Goal: Task Accomplishment & Management: Manage account settings

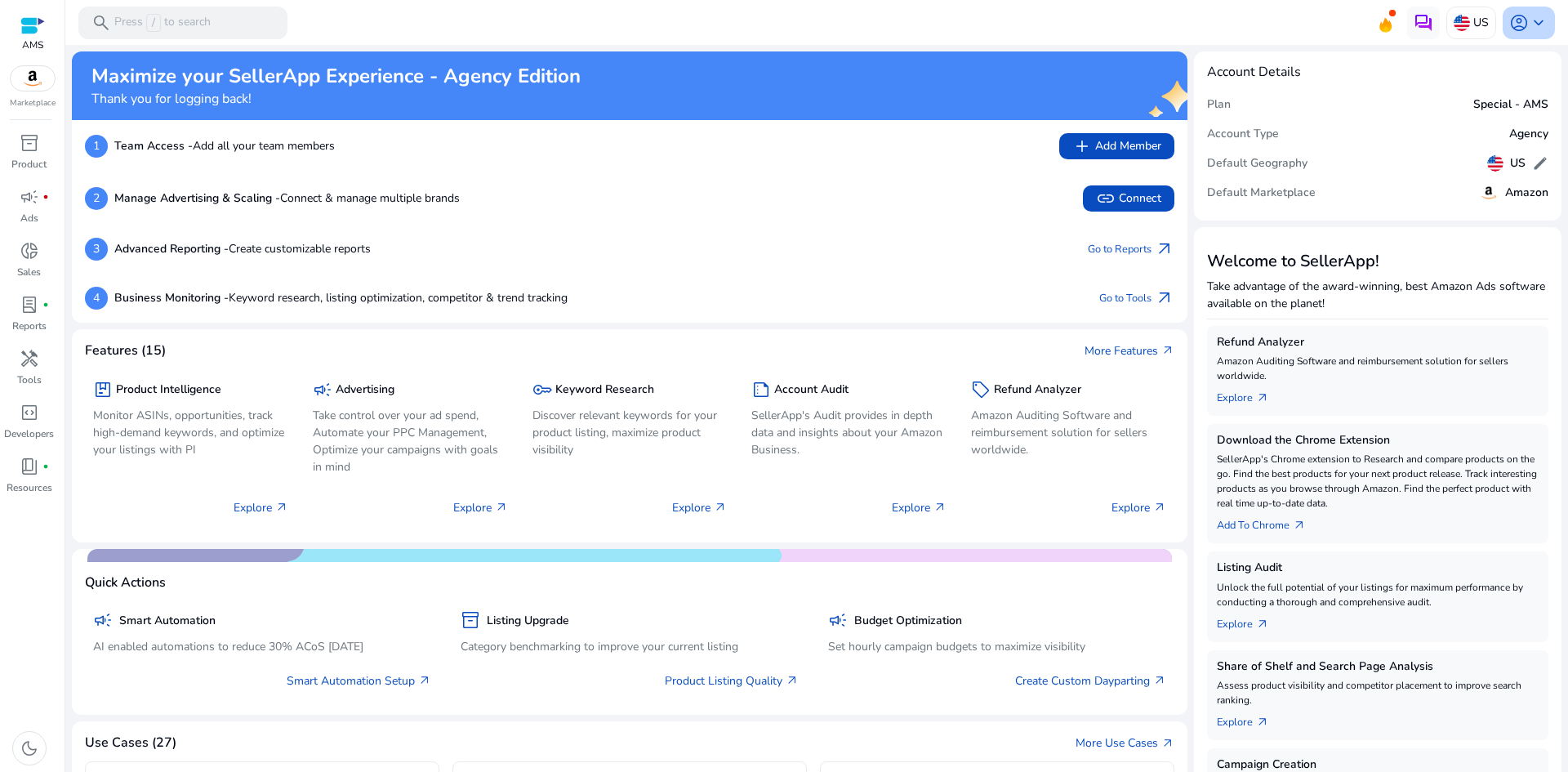
click at [1535, 19] on span "keyboard_arrow_down" at bounding box center [1538, 22] width 19 height 19
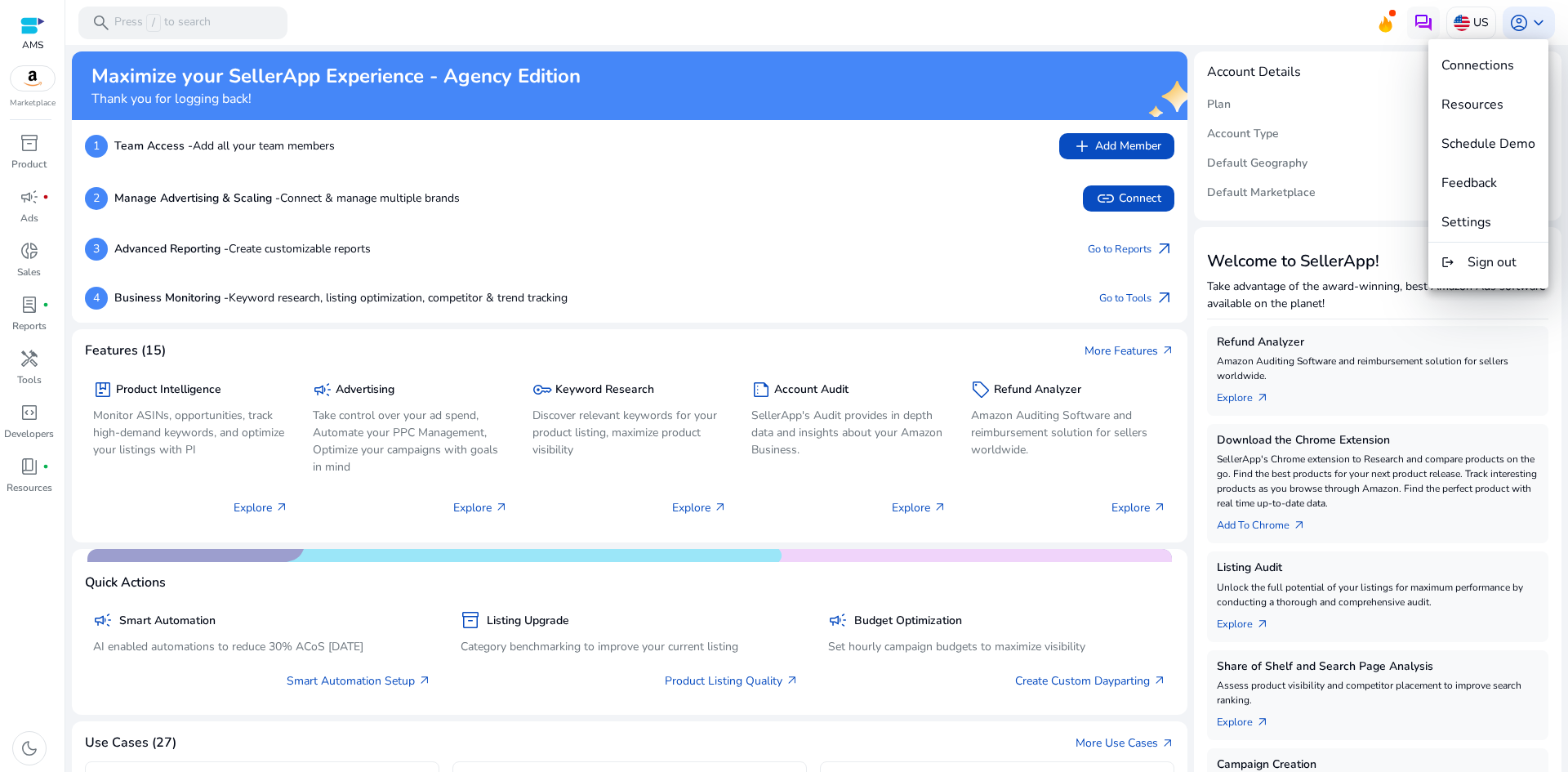
click at [25, 628] on div at bounding box center [784, 386] width 1568 height 772
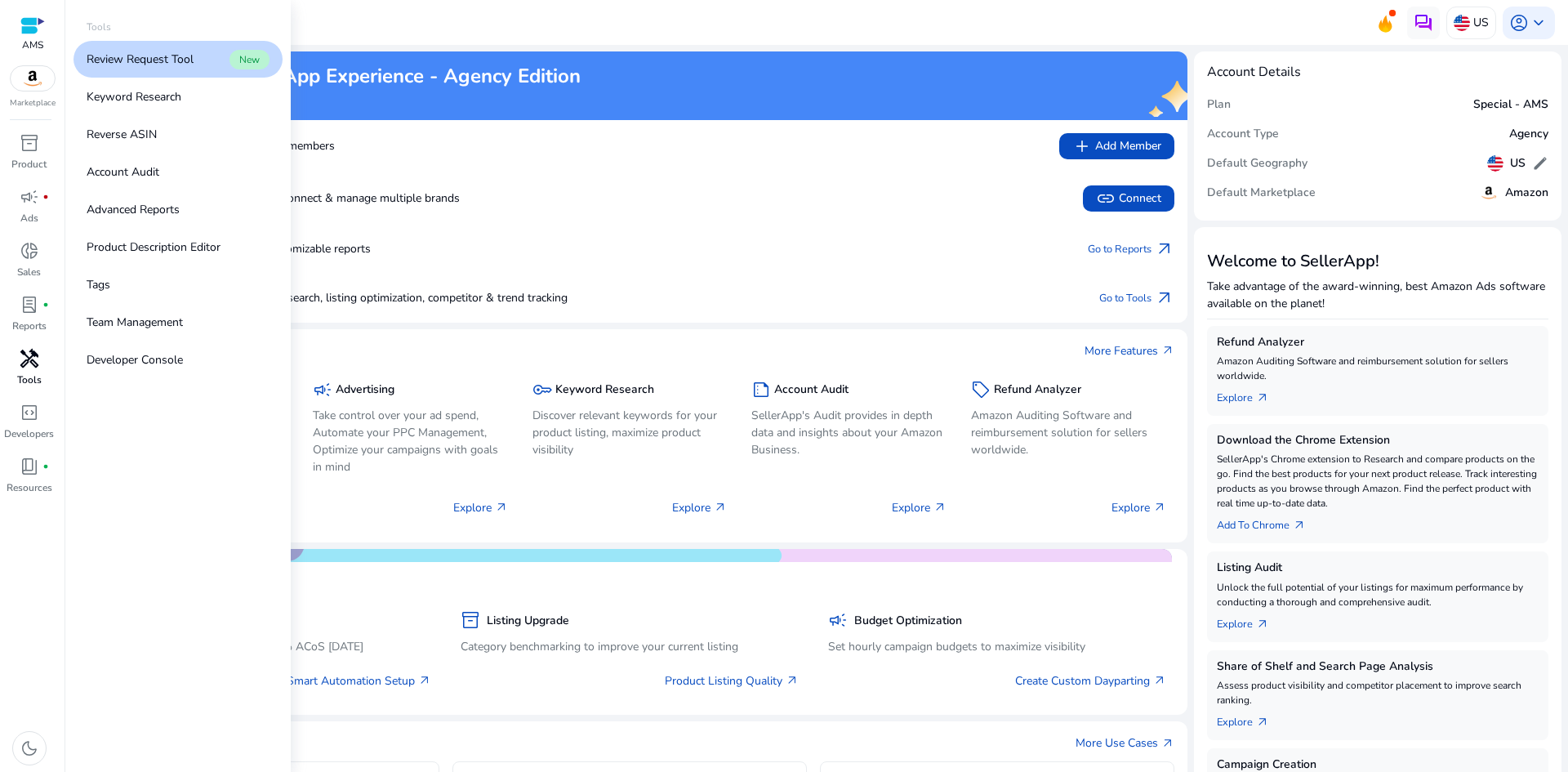
click at [30, 357] on span "handyman" at bounding box center [28, 358] width 19 height 19
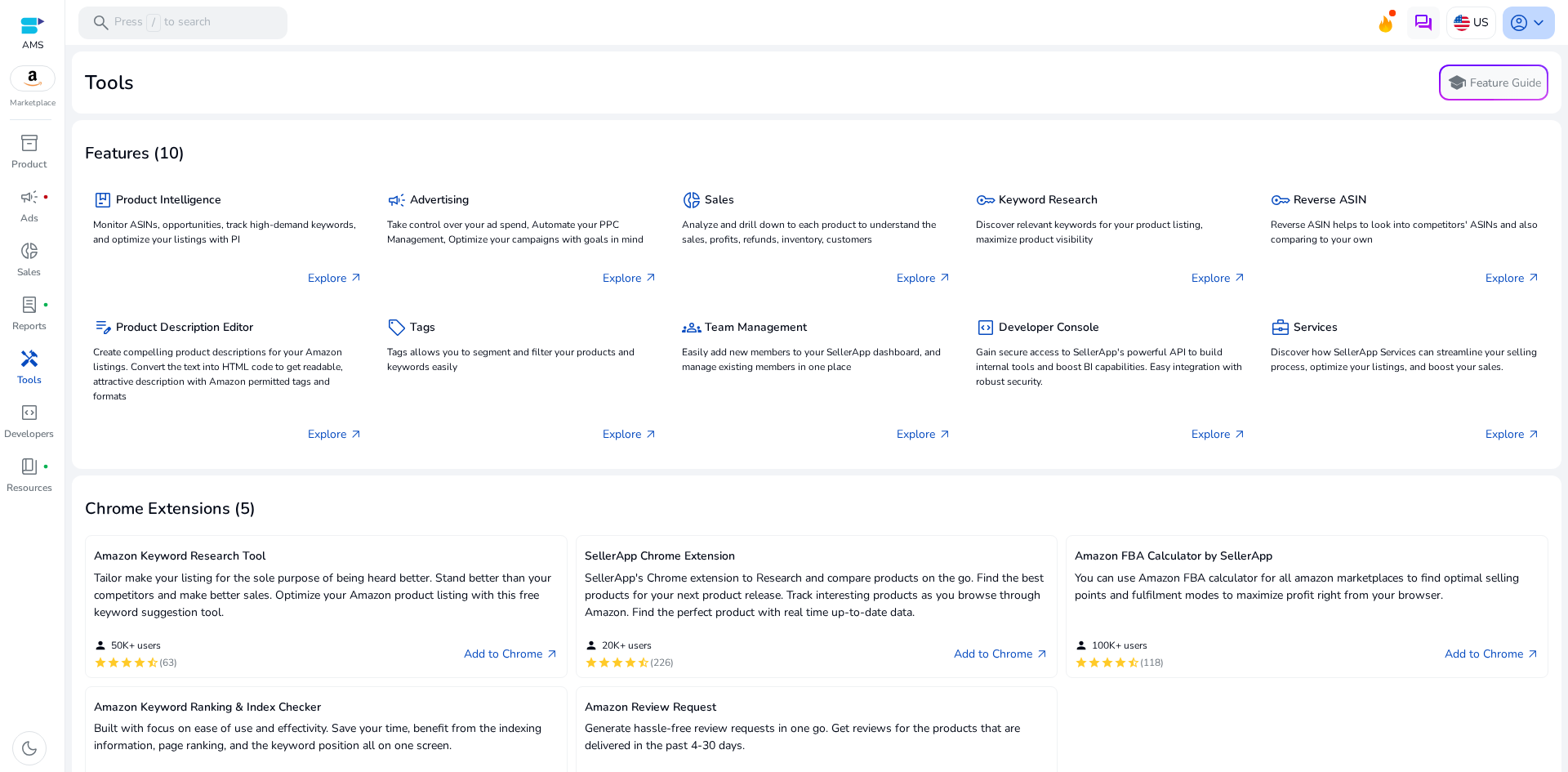
click at [1529, 20] on span "keyboard_arrow_down" at bounding box center [1538, 22] width 19 height 19
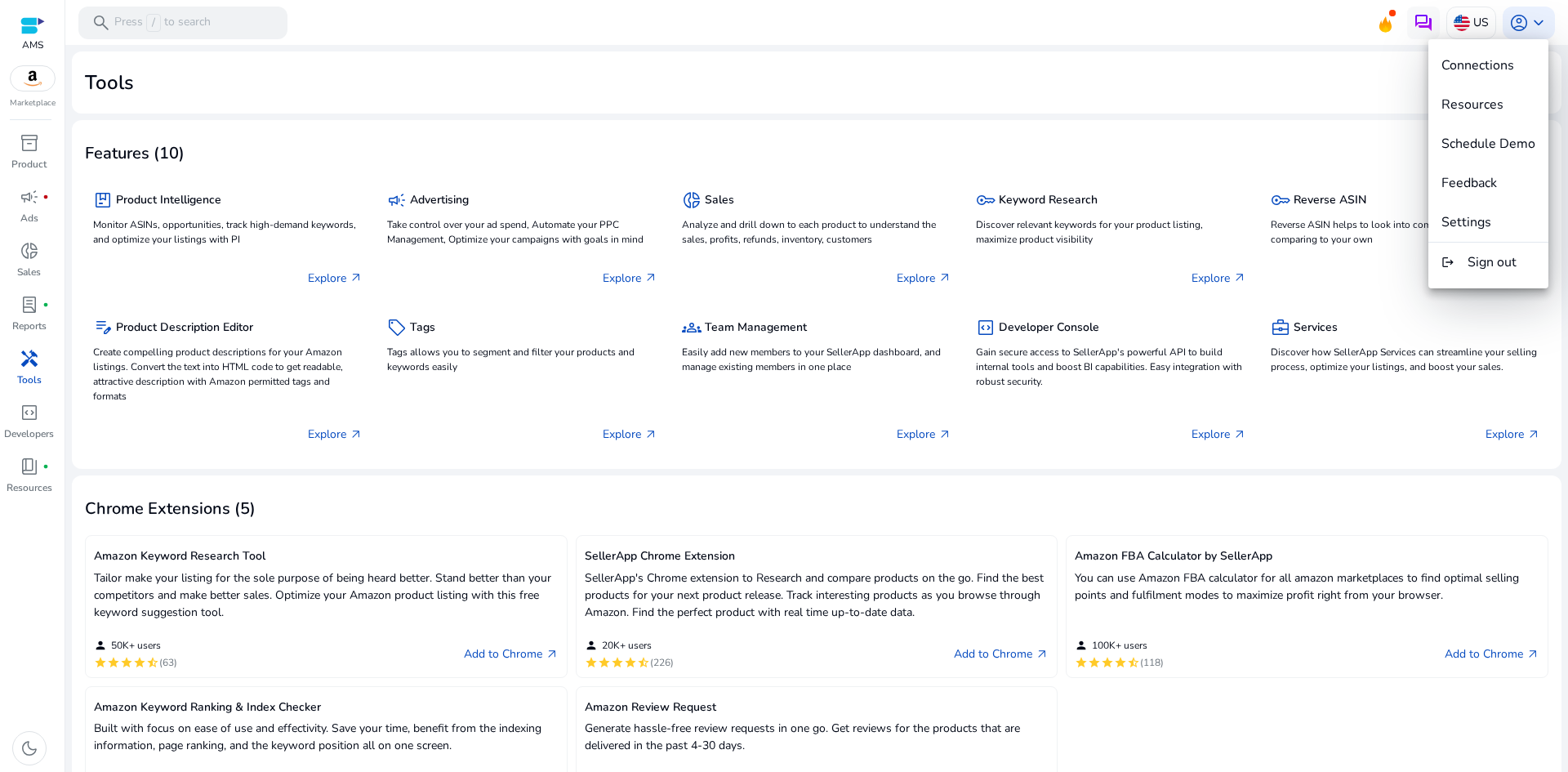
click at [1413, 61] on div at bounding box center [784, 386] width 1568 height 772
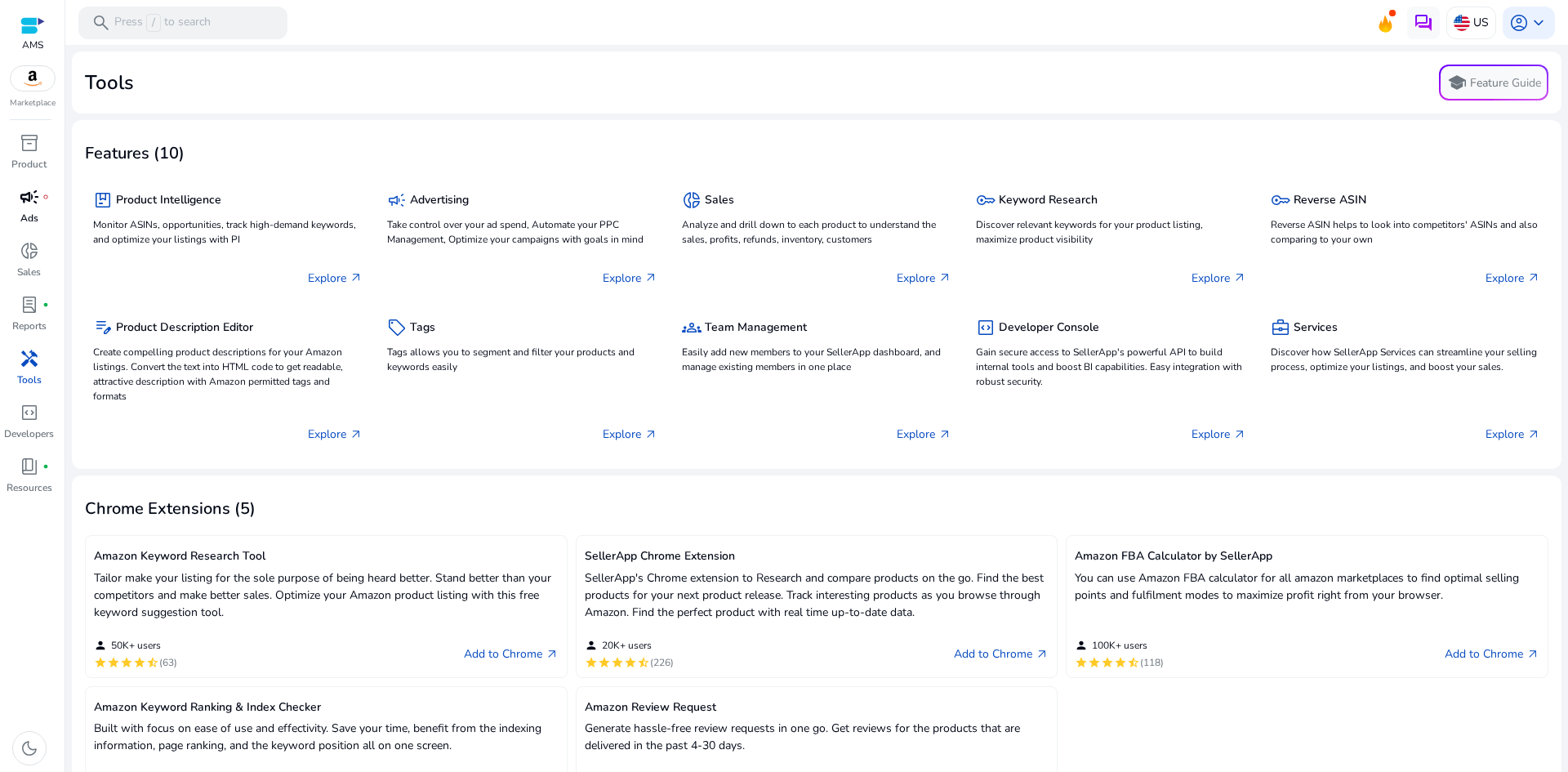
click at [26, 193] on span "campaign" at bounding box center [28, 196] width 19 height 19
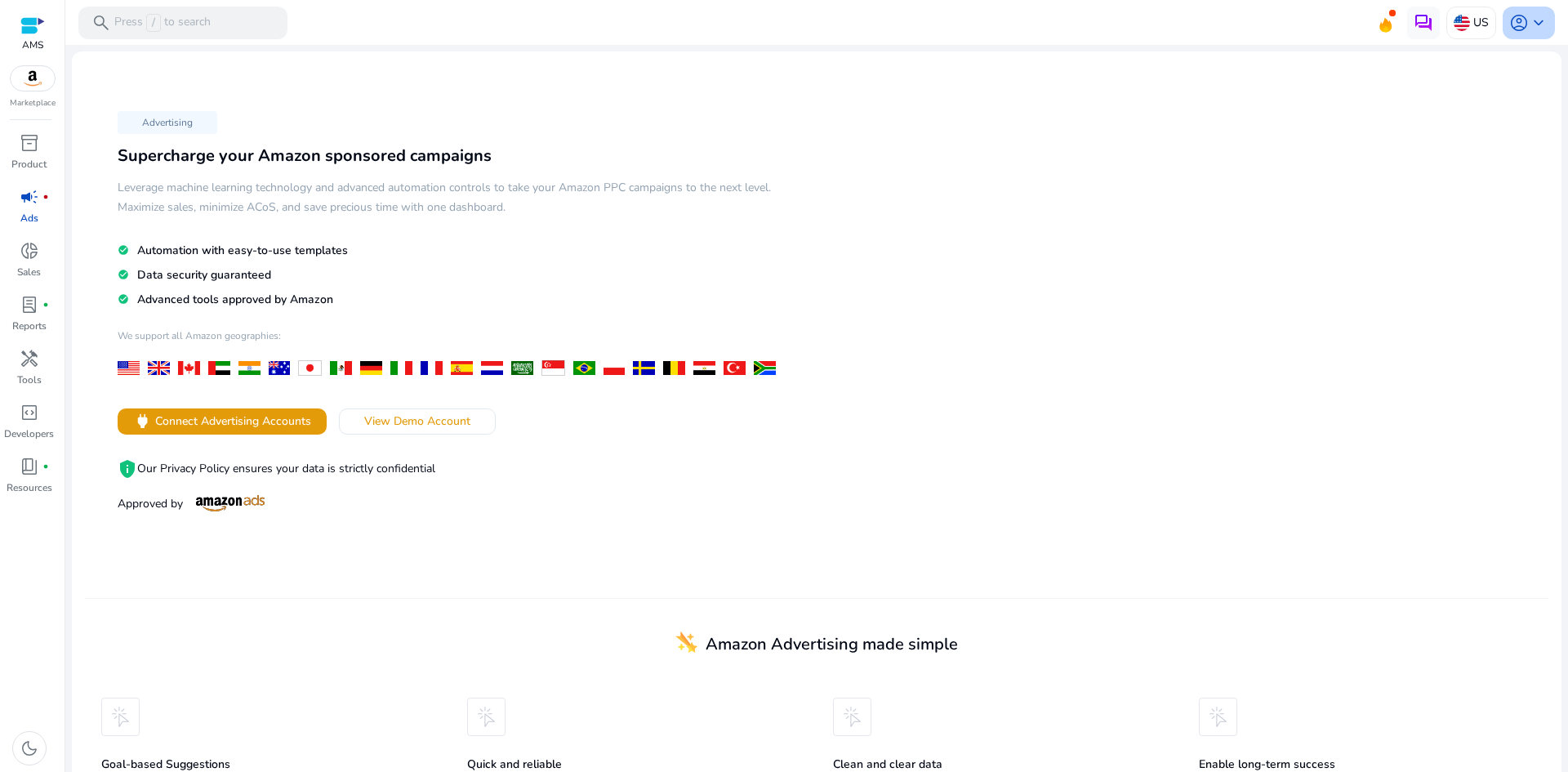
click at [1529, 23] on span "keyboard_arrow_down" at bounding box center [1538, 22] width 19 height 19
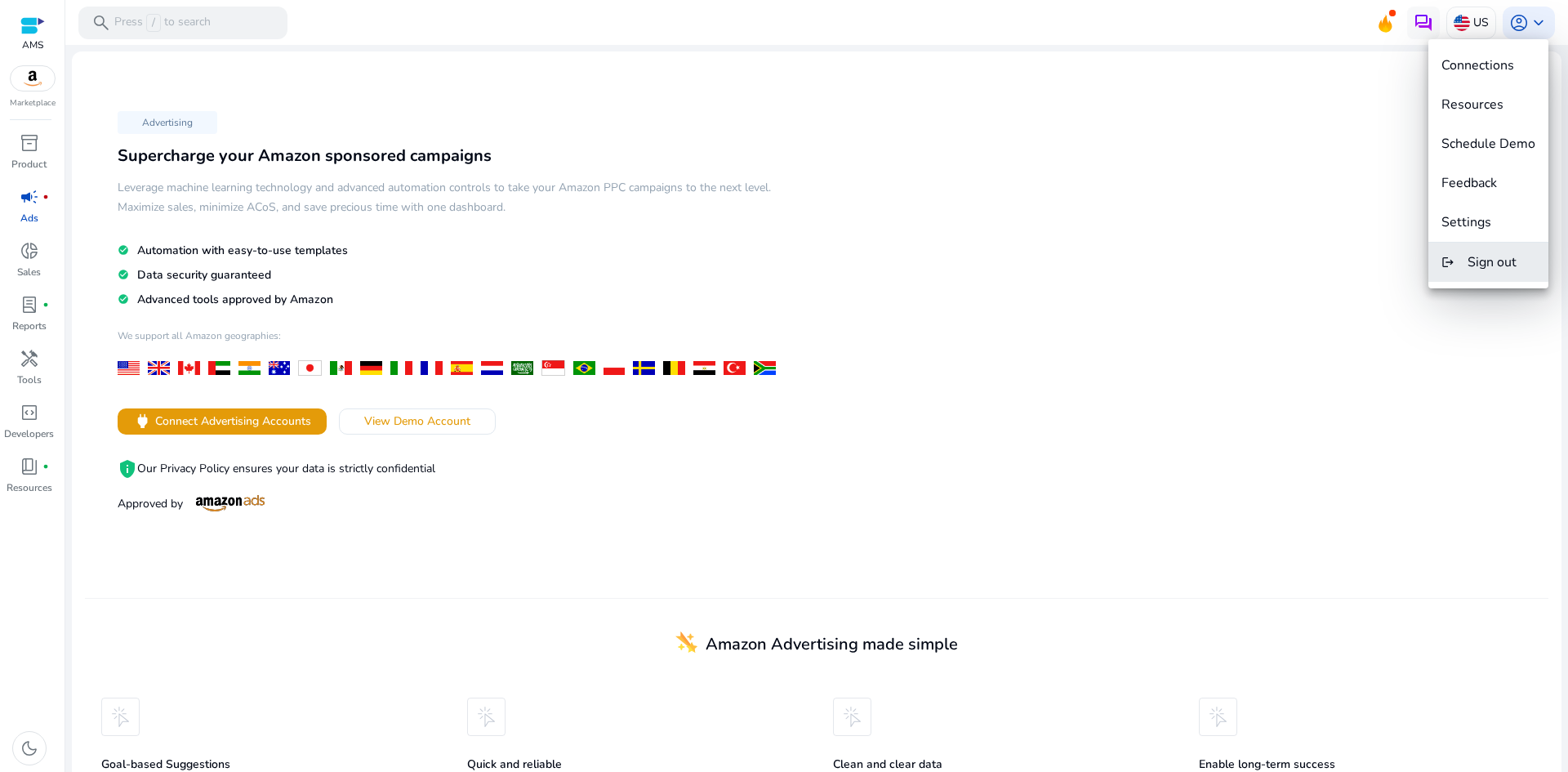
click at [1464, 277] on button "logout Sign out" at bounding box center [1489, 262] width 120 height 39
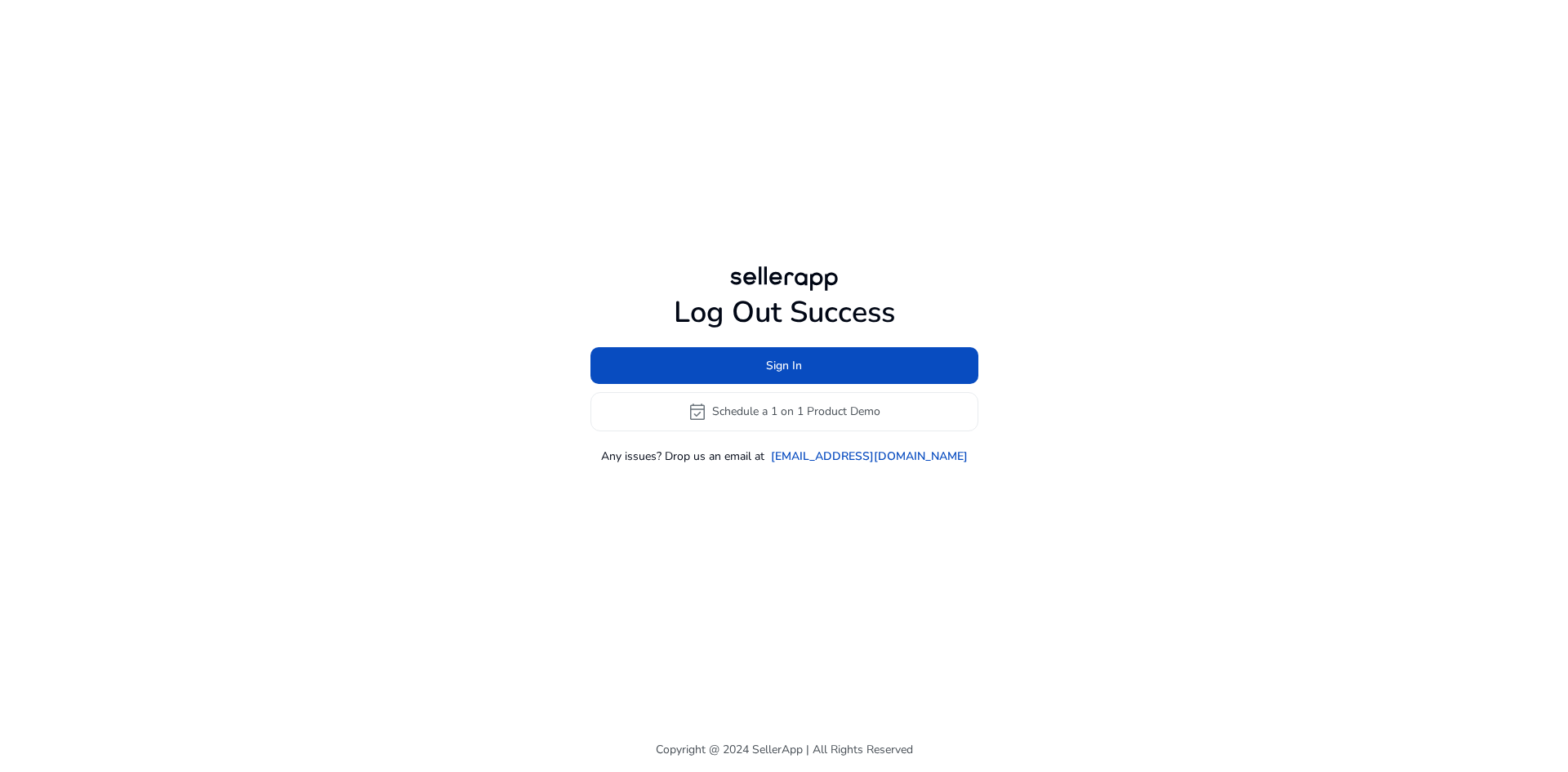
click at [798, 339] on div "Log Out Success Sign In event_available Schedule a 1 on 1 Product Demo Any issu…" at bounding box center [784, 379] width 388 height 169
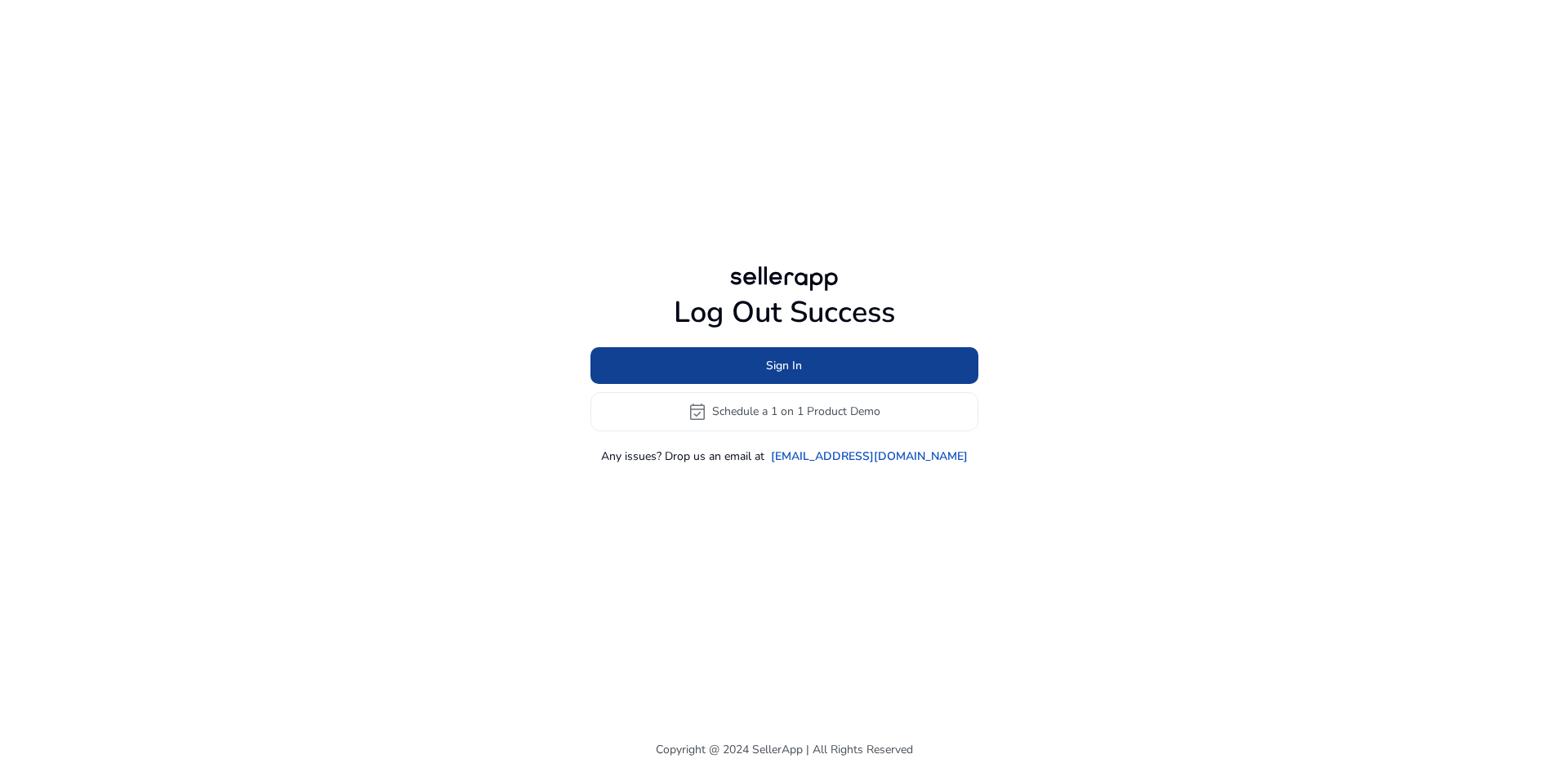
click at [815, 362] on span at bounding box center [784, 365] width 388 height 39
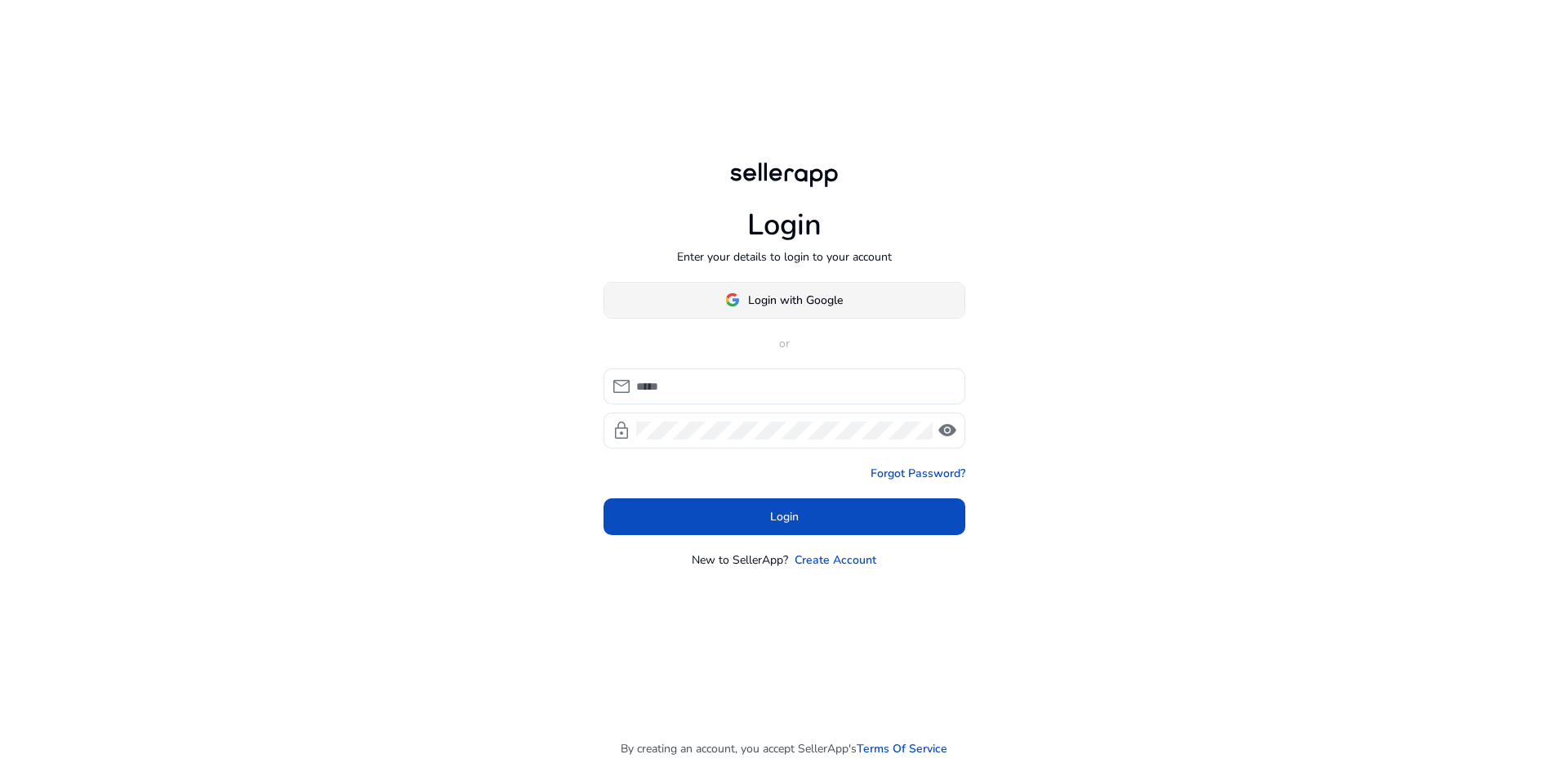
click at [788, 308] on span "Login with Google" at bounding box center [796, 300] width 95 height 17
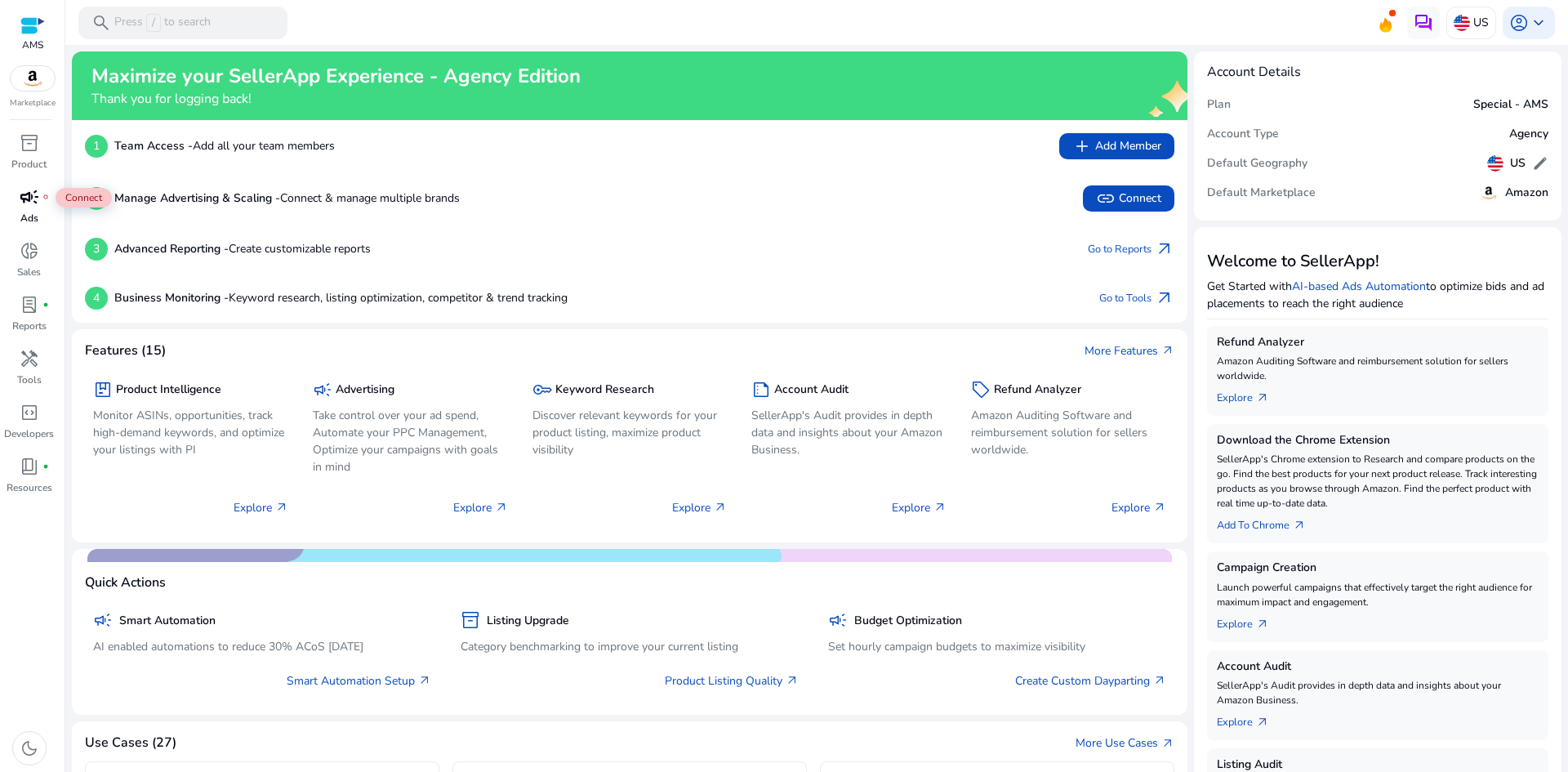
click at [36, 195] on span "campaign" at bounding box center [28, 196] width 19 height 19
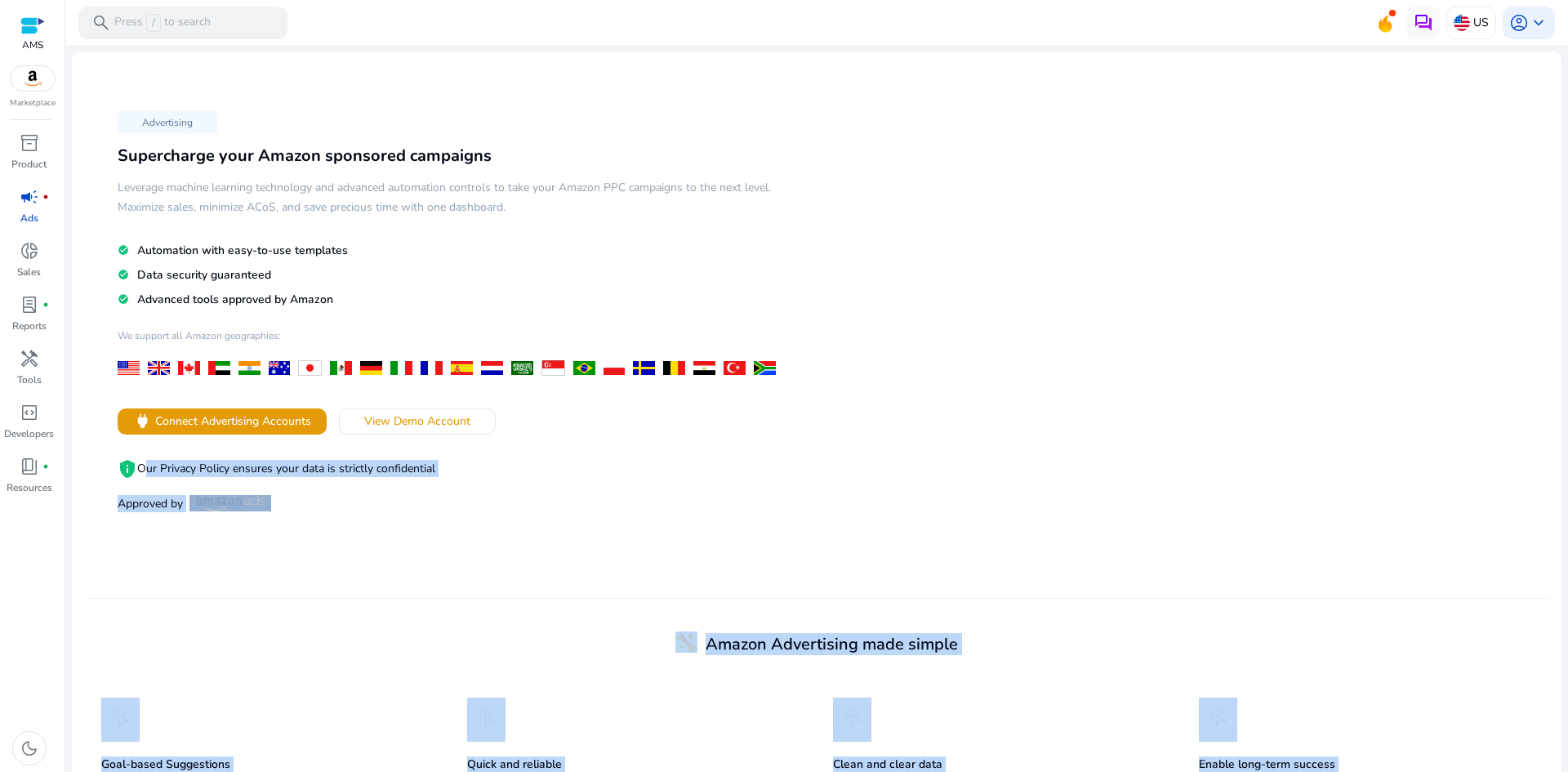
drag, startPoint x: 841, startPoint y: 422, endPoint x: 821, endPoint y: -42, distance: 464.4
click at [821, 0] on html "We recommend switching to desktop view for the best experience. AMS Marketplace…" at bounding box center [784, 386] width 1568 height 772
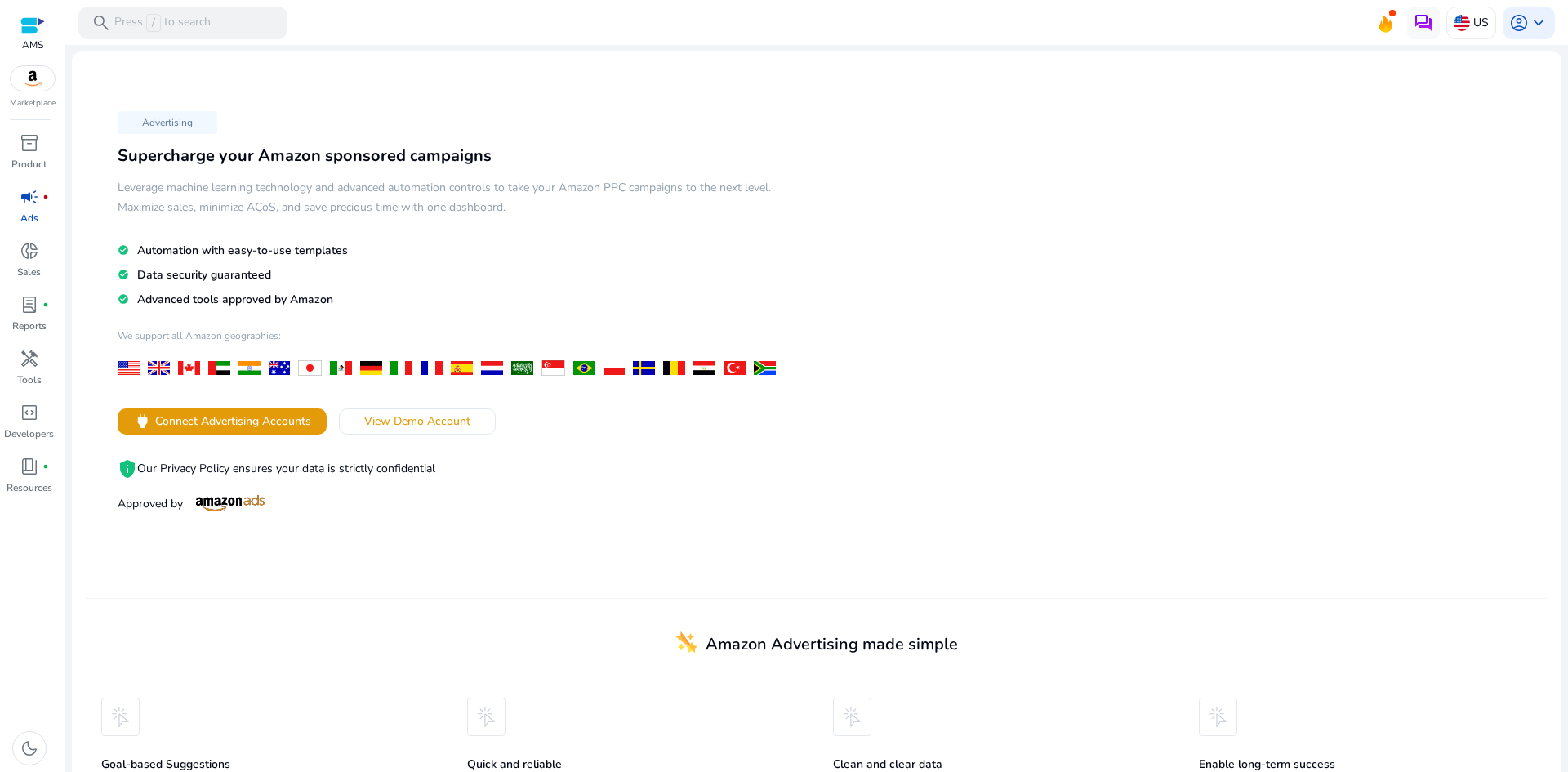
click at [669, 195] on h5 "Leverage machine learning technology and advanced automation controls to take y…" at bounding box center [451, 197] width 666 height 39
click at [265, 416] on span "Connect Advertising Accounts" at bounding box center [233, 421] width 156 height 17
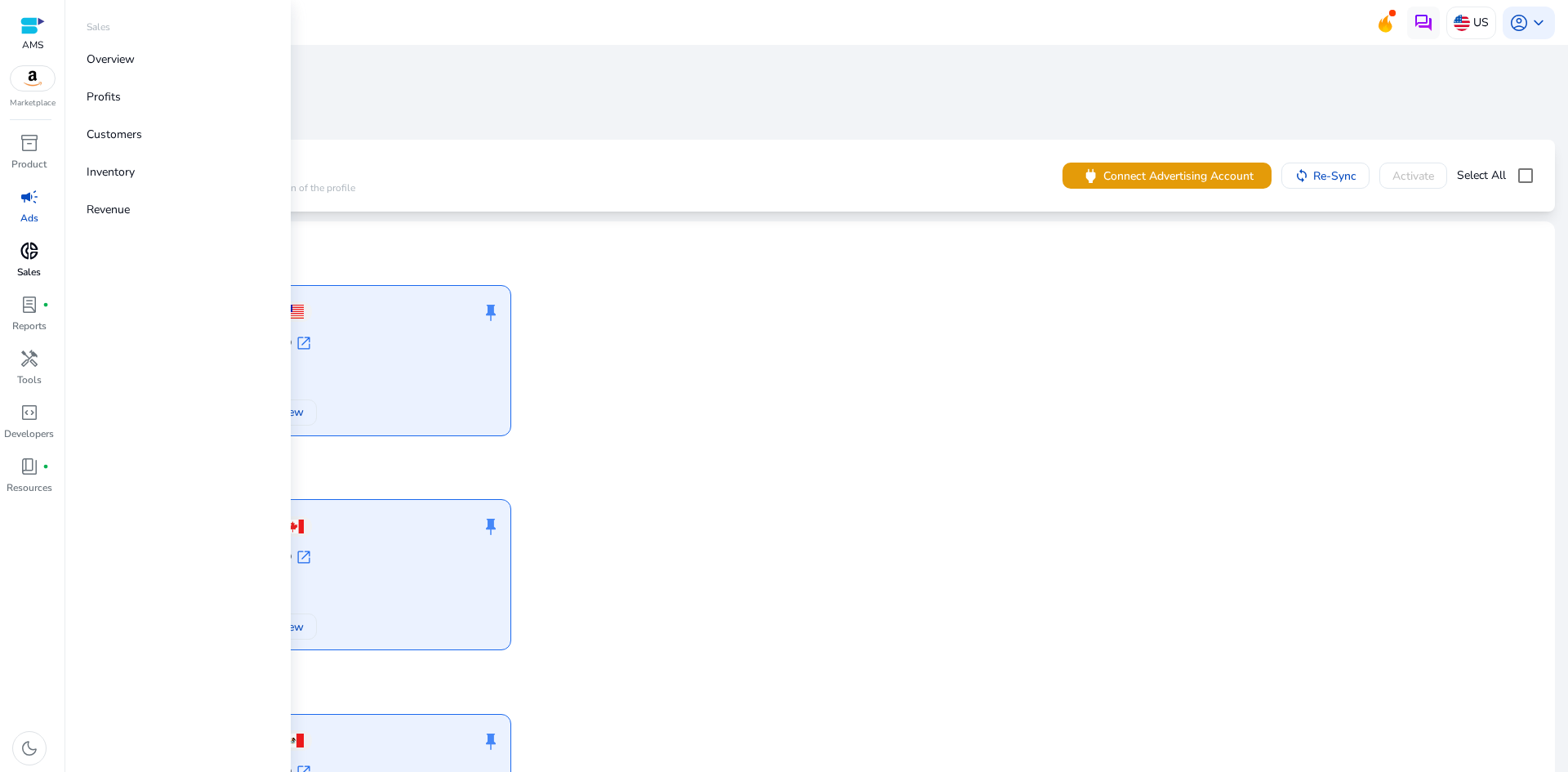
click at [23, 249] on span "donut_small" at bounding box center [28, 250] width 19 height 19
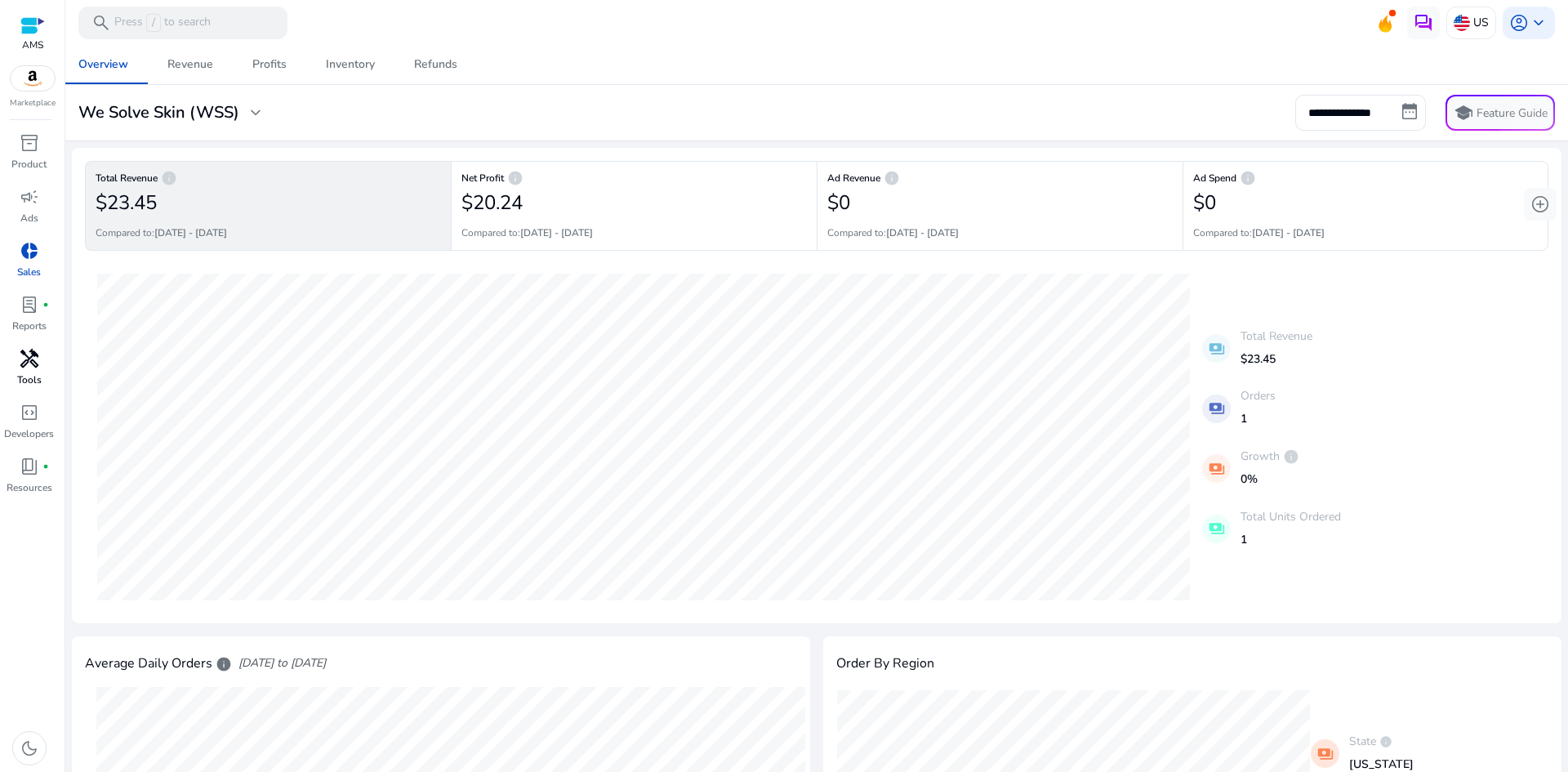
click at [28, 349] on span "handyman" at bounding box center [28, 358] width 19 height 19
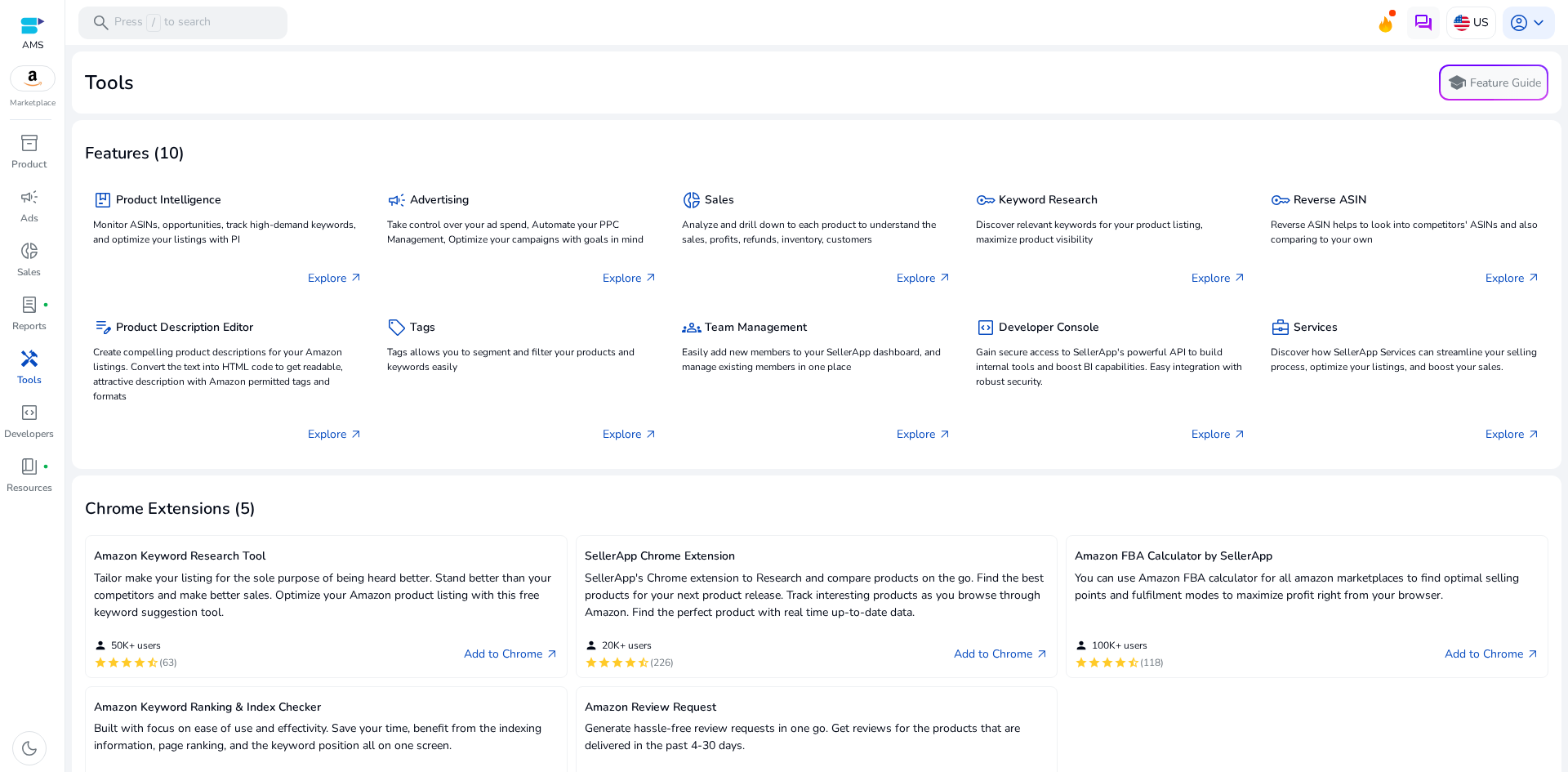
click at [1256, 66] on div "Tools school Feature Guide" at bounding box center [817, 82] width 1464 height 36
click at [1536, 23] on span "keyboard_arrow_down" at bounding box center [1538, 22] width 19 height 19
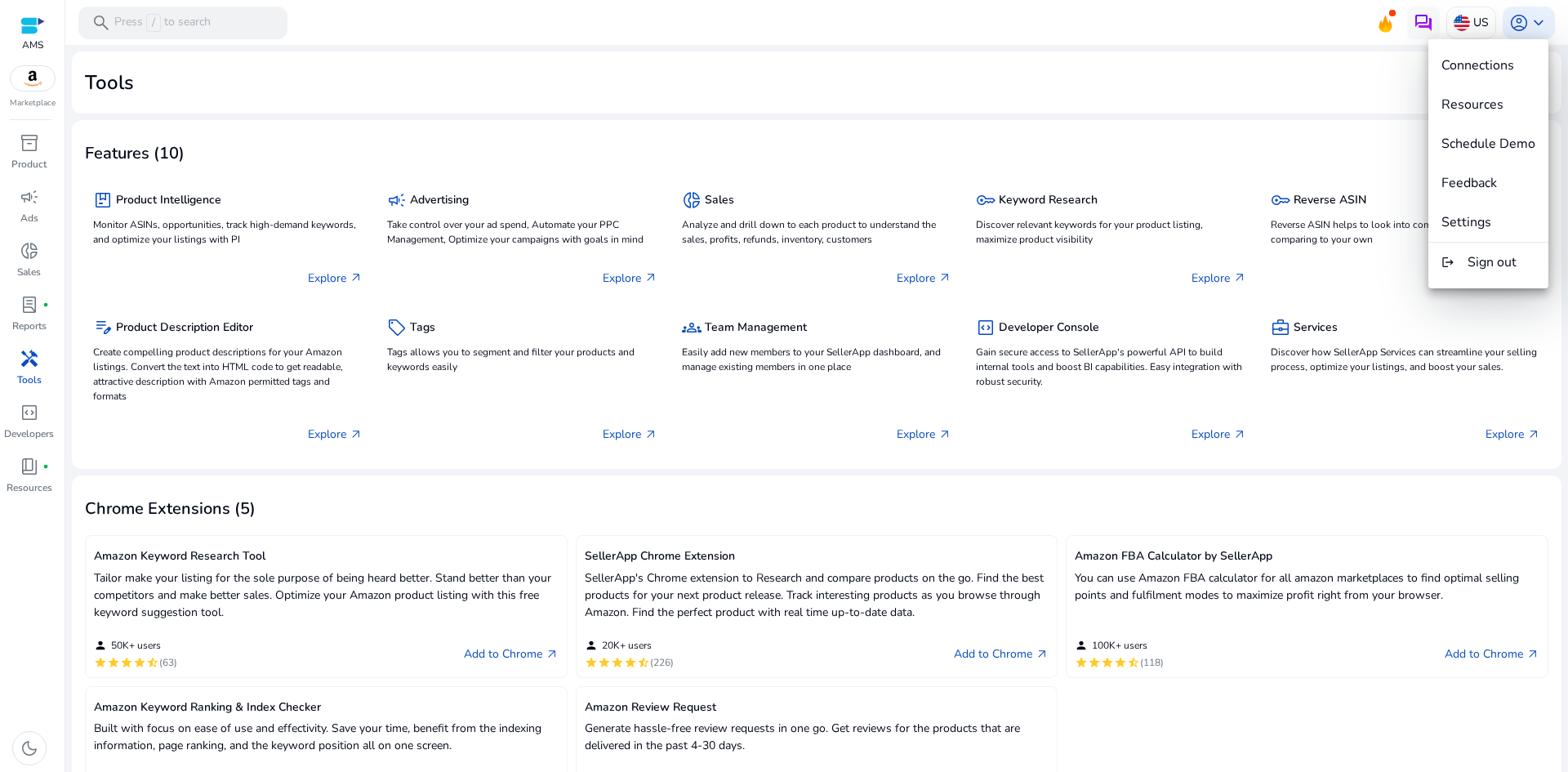
click at [1377, 59] on div at bounding box center [784, 386] width 1568 height 772
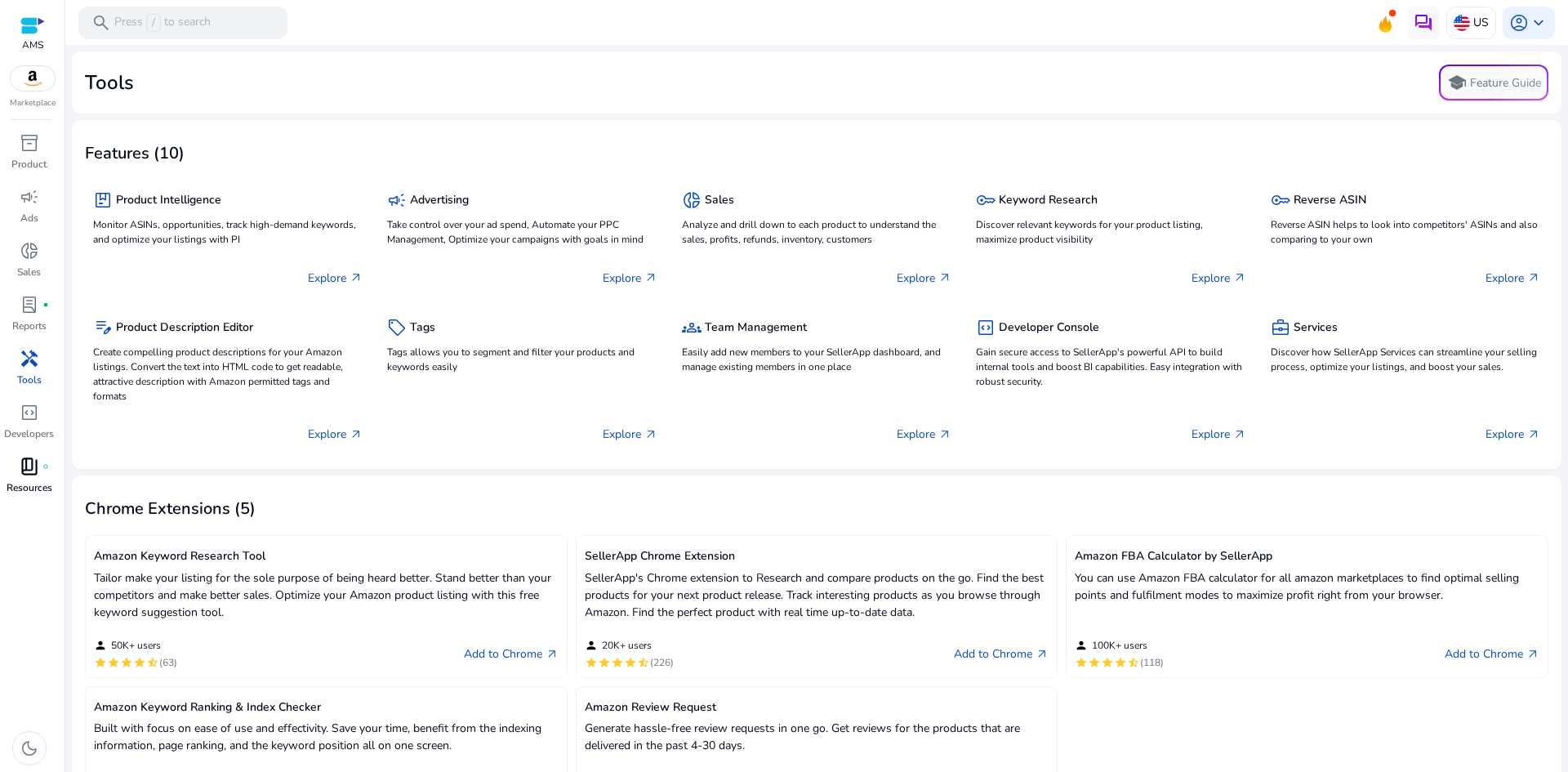
click at [26, 459] on span "book_4" at bounding box center [28, 465] width 19 height 19
